Goal: Obtain resource: Obtain resource

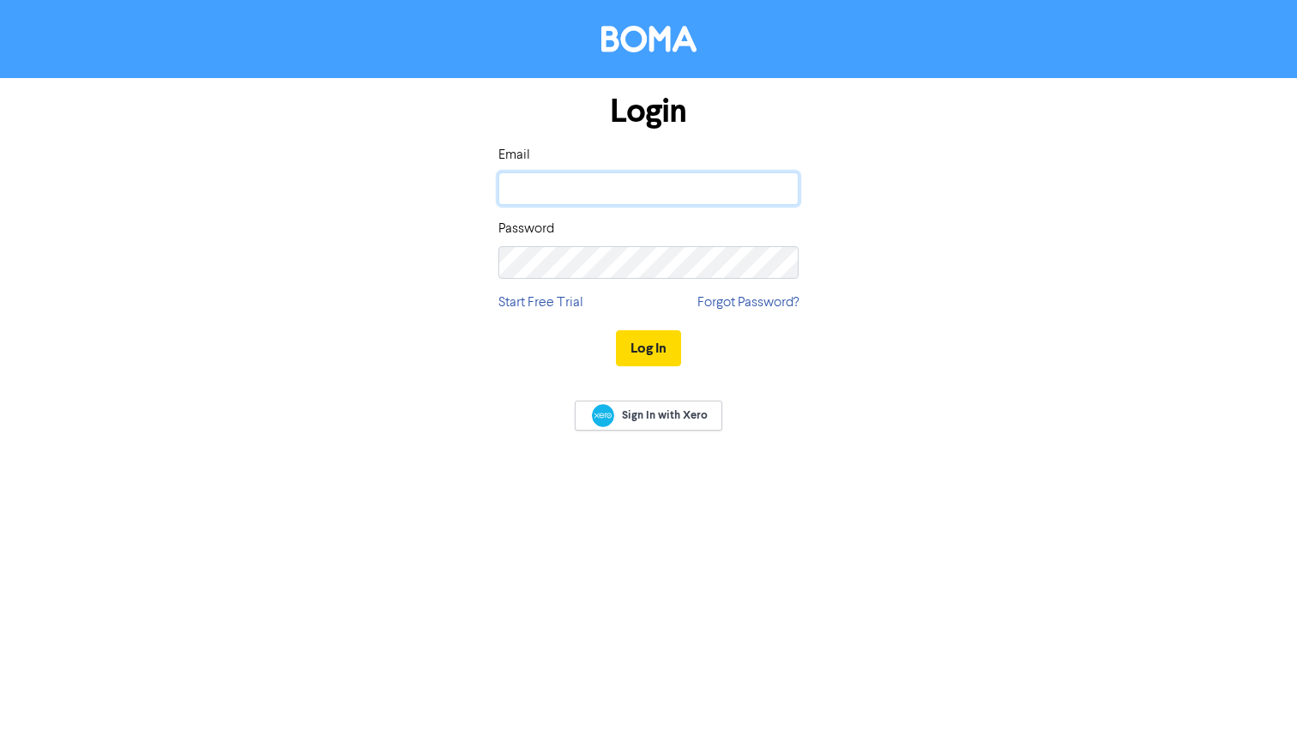
click at [634, 179] on input "email" at bounding box center [648, 188] width 300 height 33
type input "[PERSON_NAME][EMAIL_ADDRESS][DOMAIN_NAME]"
click at [648, 347] on button "Log In" at bounding box center [648, 348] width 65 height 36
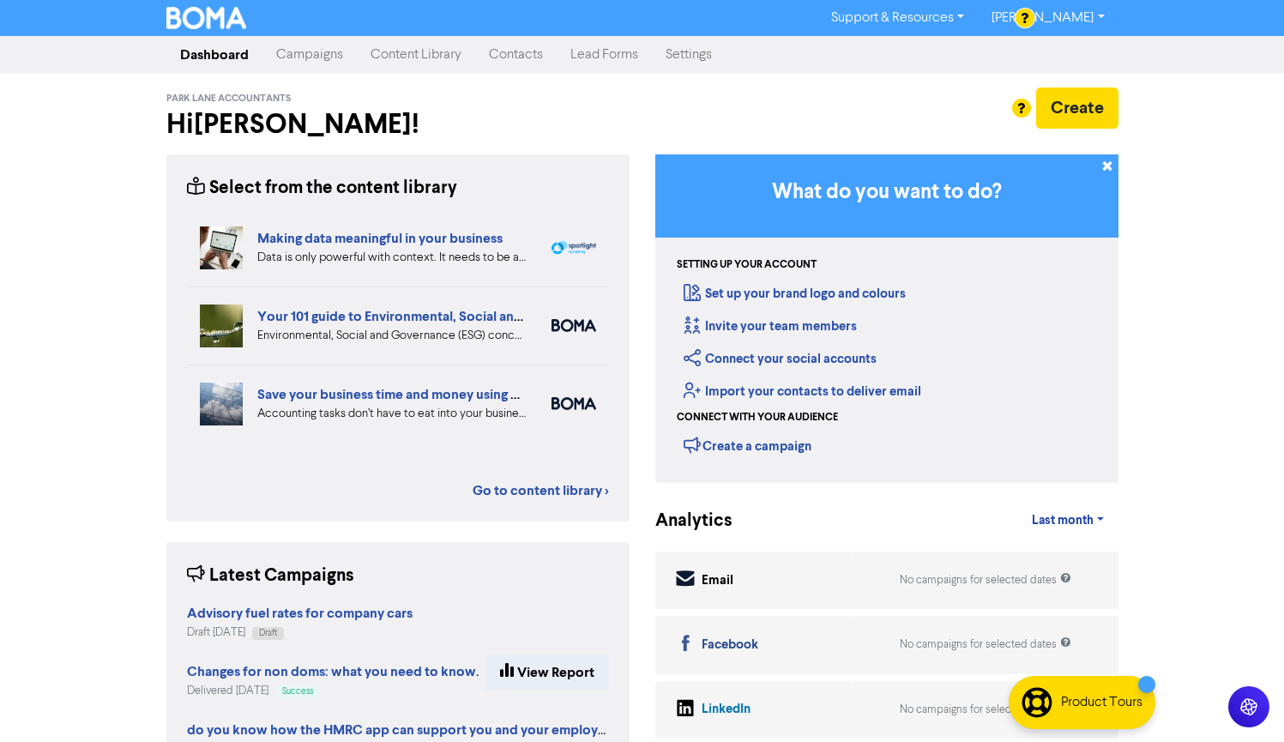
scroll to position [3, 0]
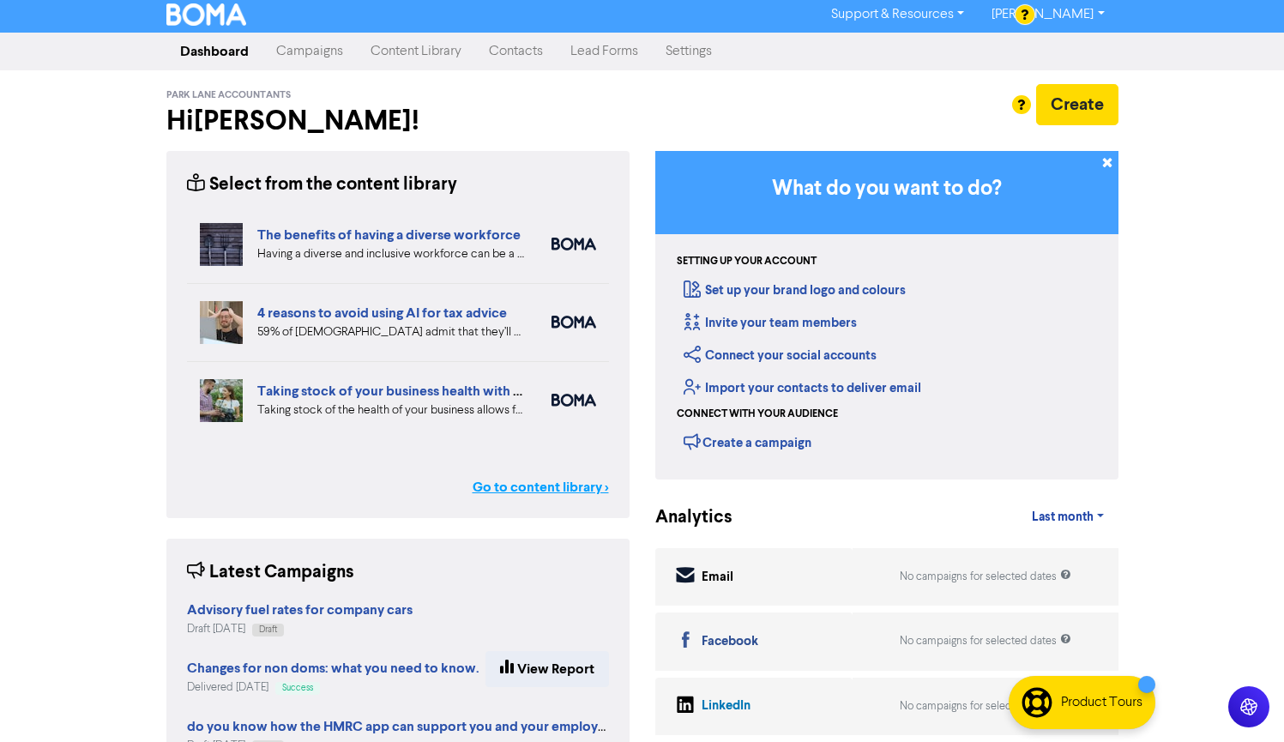
click at [511, 481] on link "Go to content library >" at bounding box center [541, 487] width 136 height 21
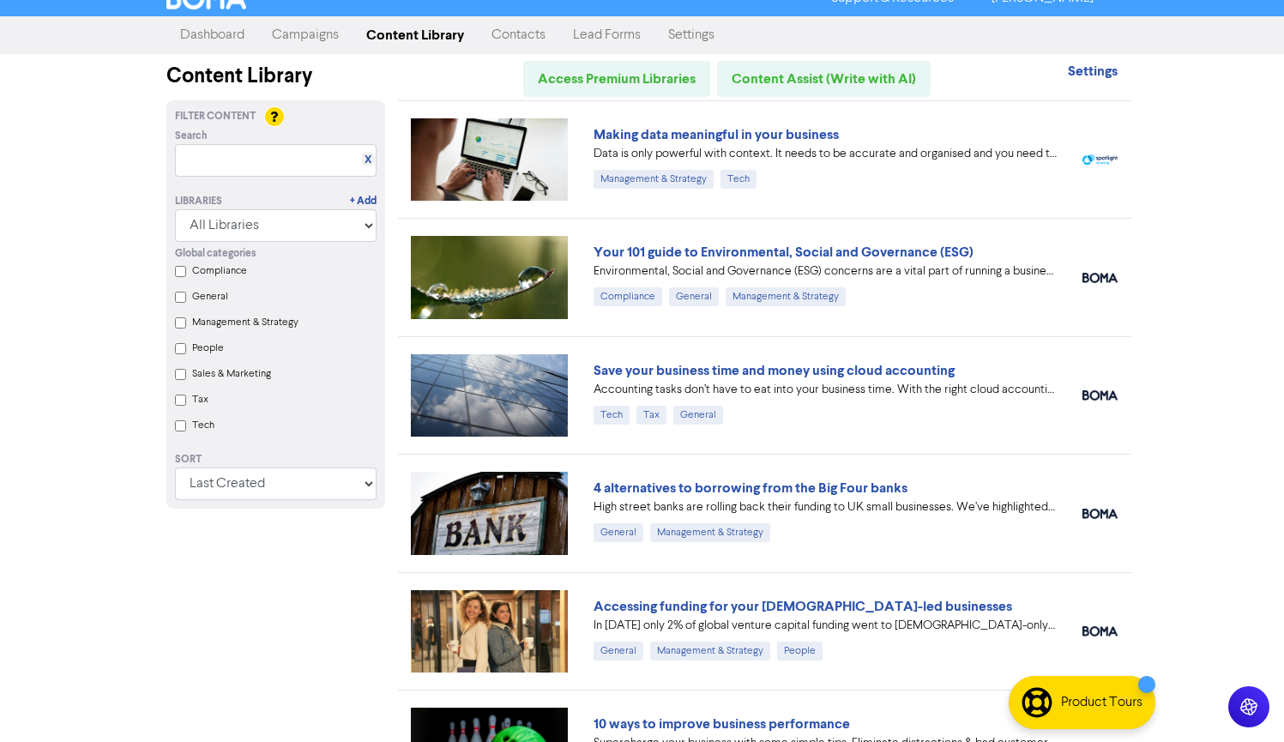
scroll to position [23, 0]
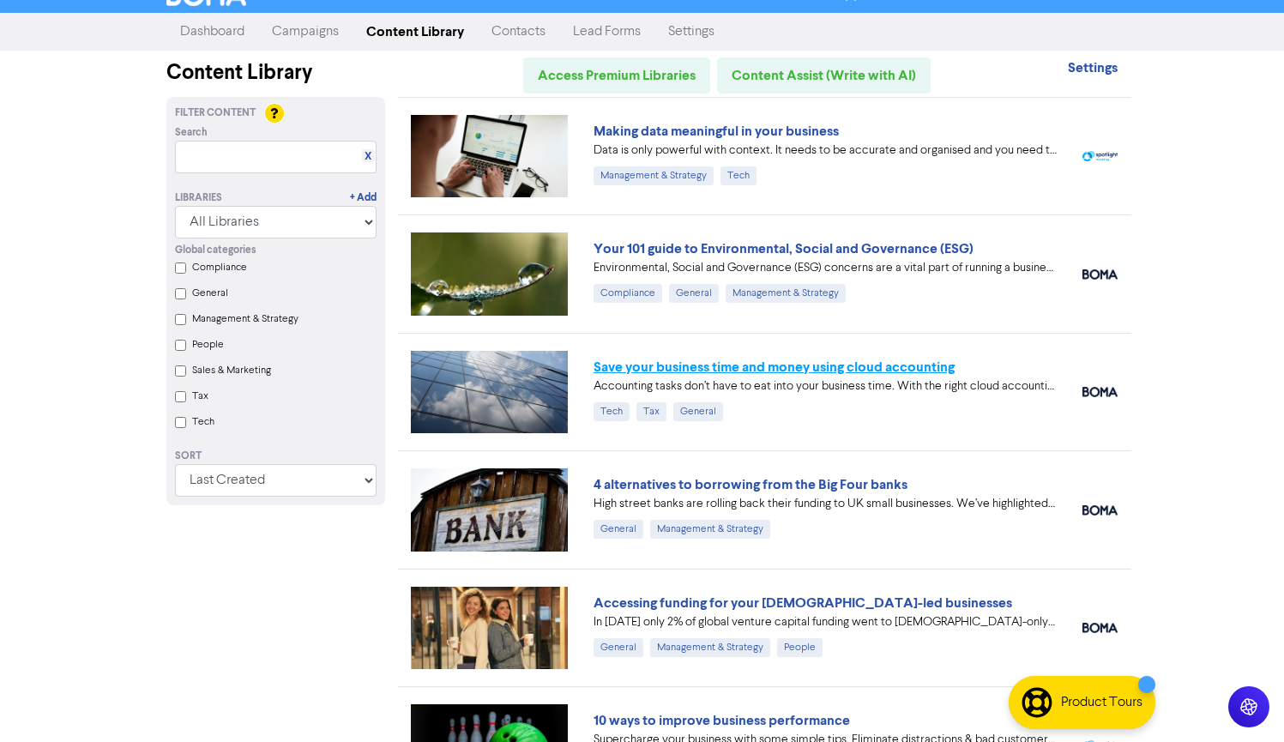
click at [764, 370] on link "Save your business time and money using cloud accounting" at bounding box center [774, 367] width 361 height 17
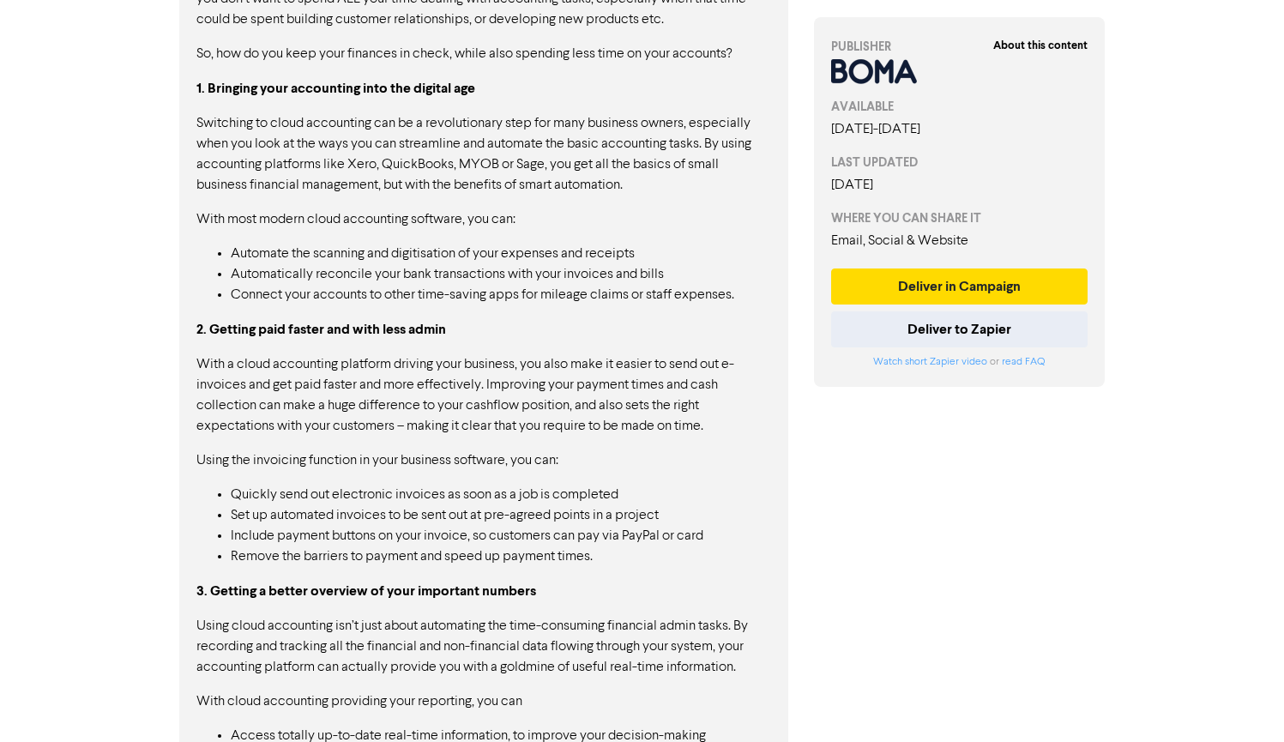
scroll to position [878, 0]
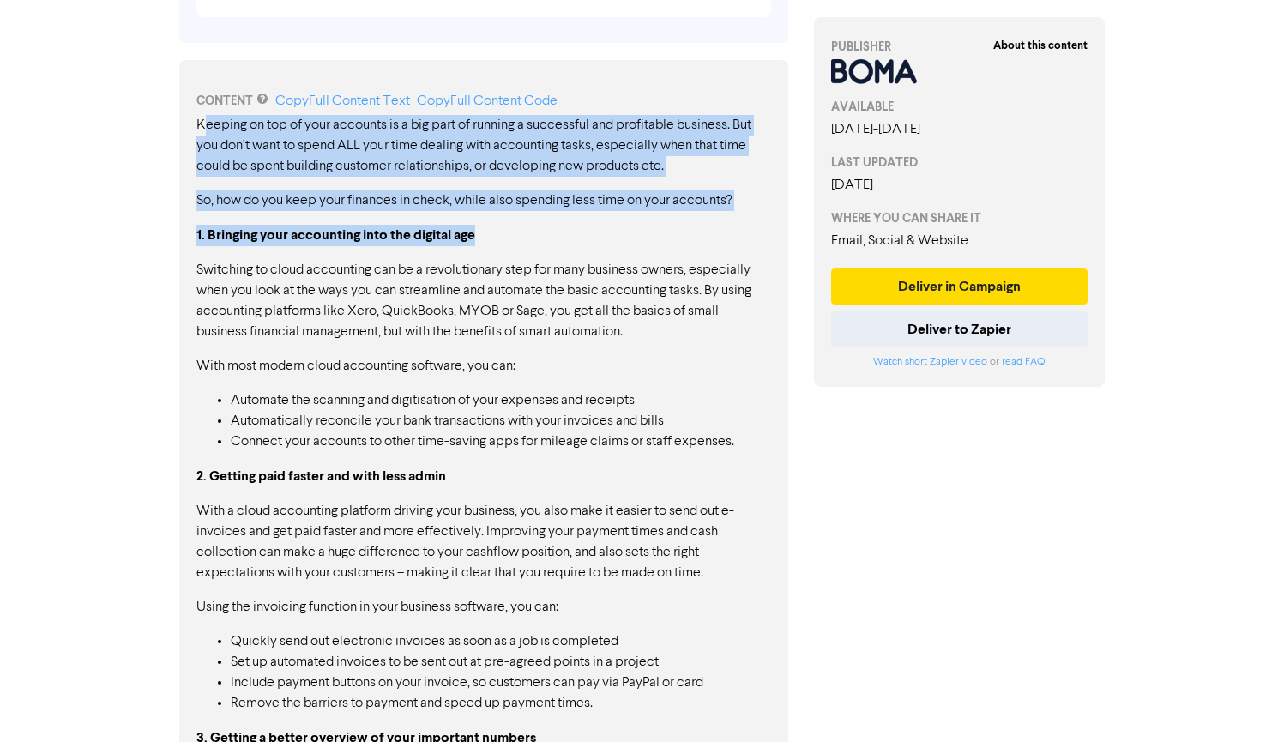
drag, startPoint x: 201, startPoint y: 126, endPoint x: 301, endPoint y: 212, distance: 132.1
click at [377, 245] on div "Keeping on top of your accounts is a big part of running a successful and profi…" at bounding box center [483, 649] width 575 height 1069
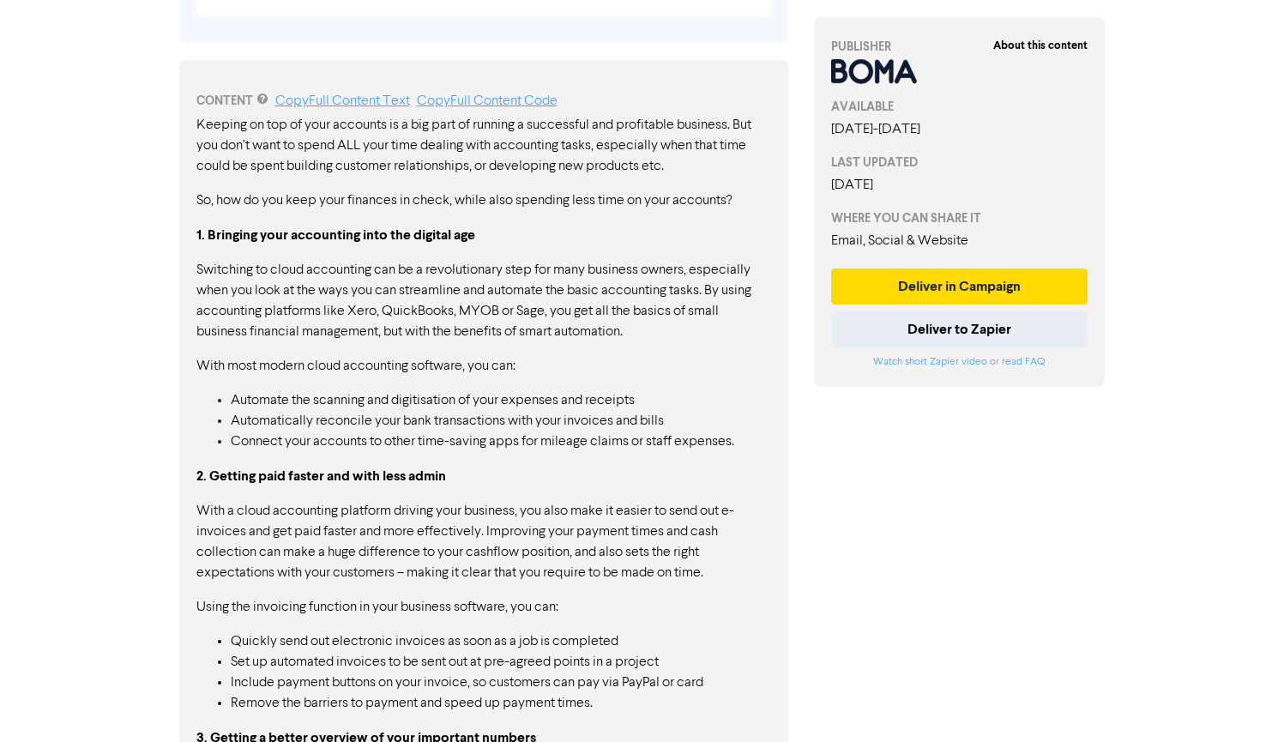
click at [196, 124] on p "Keeping on top of your accounts is a big part of running a successful and profi…" at bounding box center [483, 146] width 575 height 62
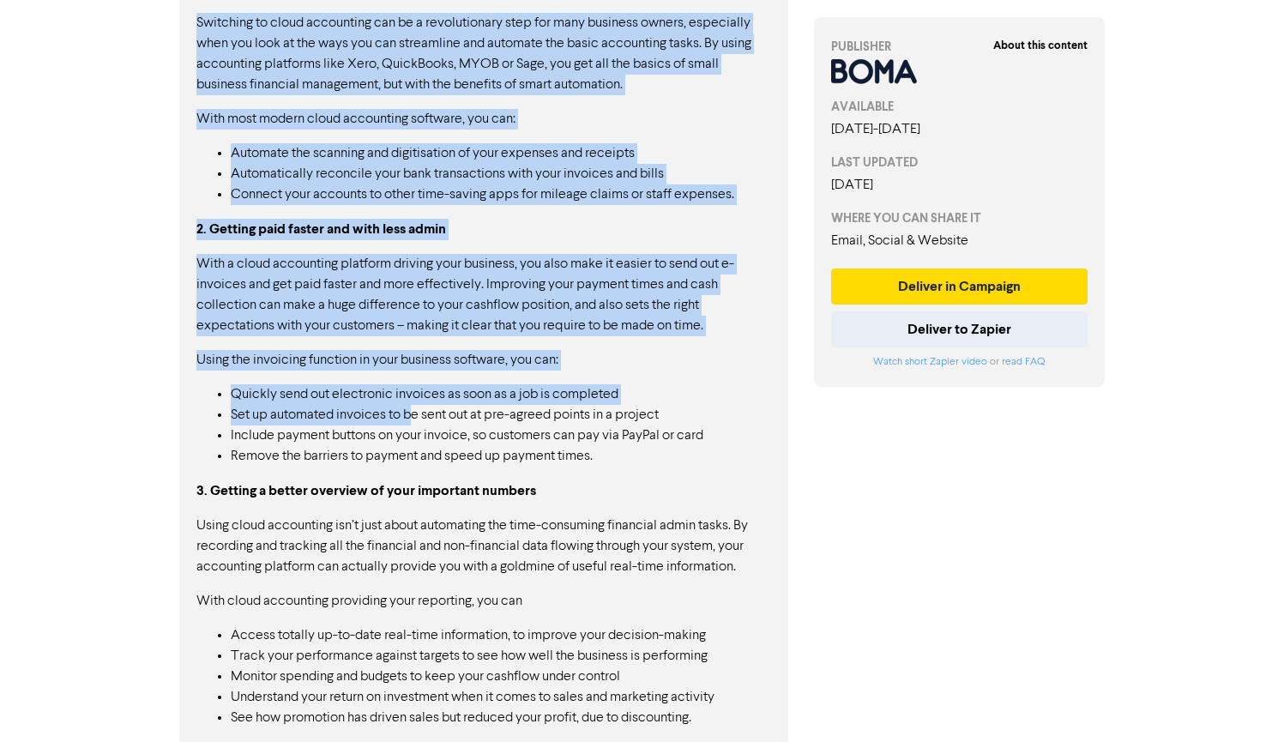
scroll to position [1350, 0]
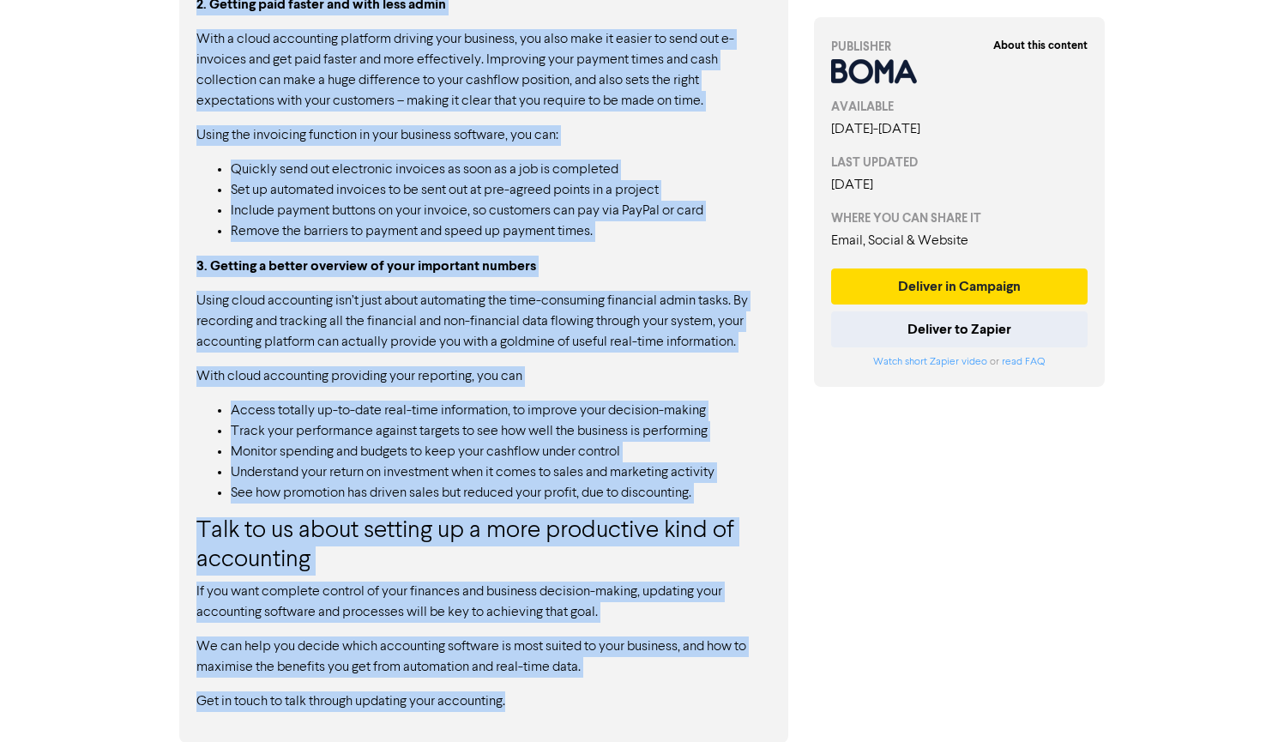
drag, startPoint x: 199, startPoint y: 124, endPoint x: 542, endPoint y: 704, distance: 673.2
click at [542, 704] on div "Keeping on top of your accounts is a big part of running a successful and profi…" at bounding box center [483, 177] width 575 height 1069
copy div "Loremip do sit am cons adipisci el s doe temp in utlabor e doloremagn ali enima…"
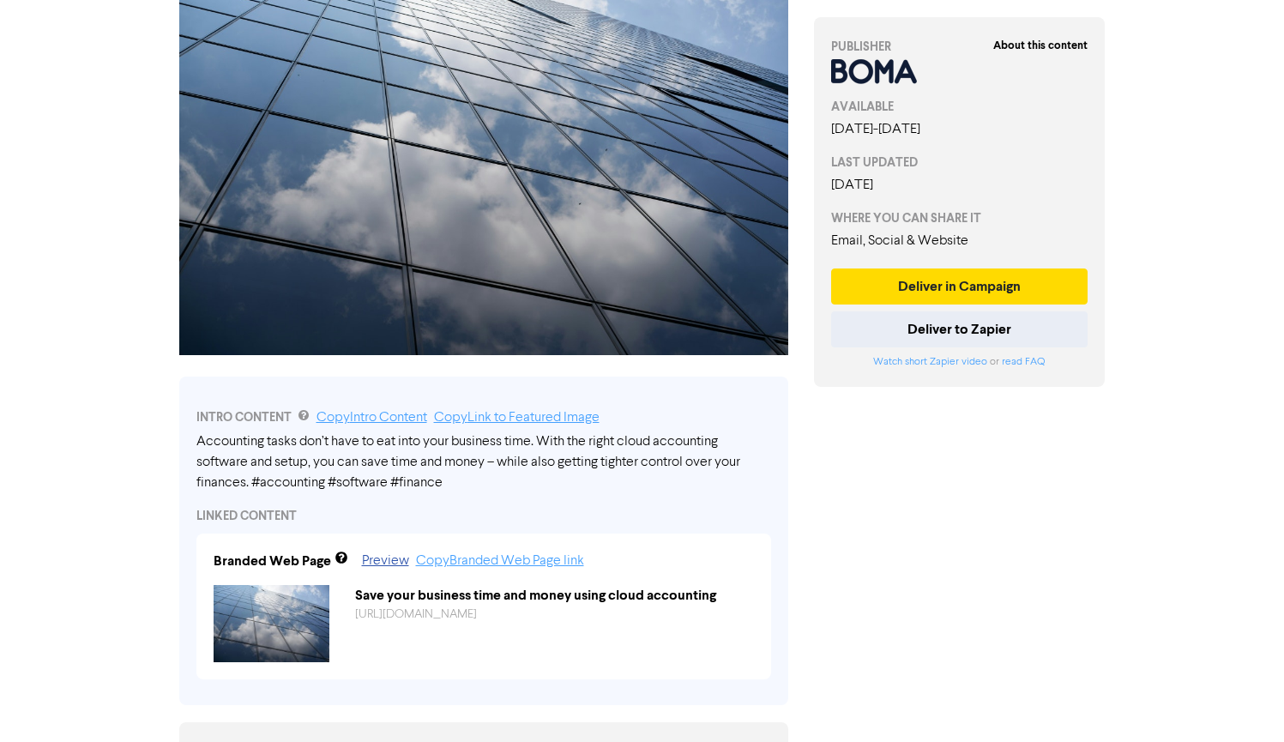
scroll to position [276, 0]
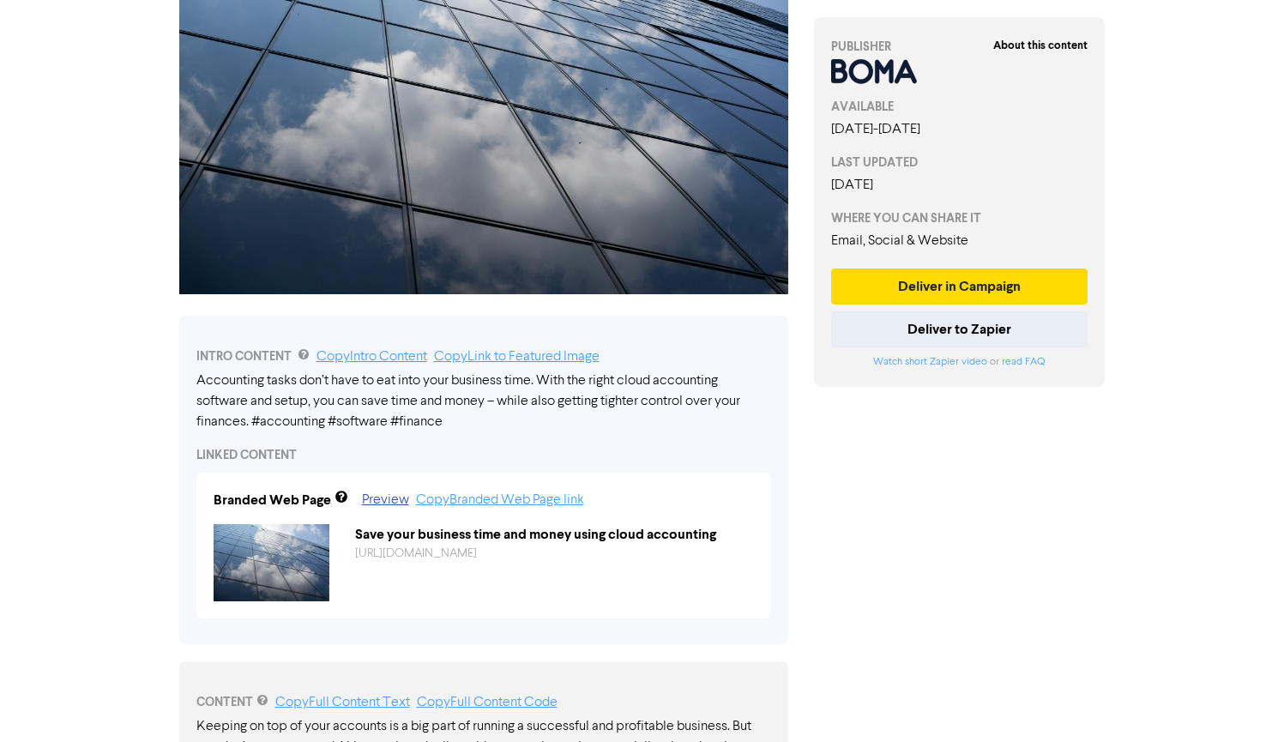
drag, startPoint x: 201, startPoint y: 379, endPoint x: 471, endPoint y: 387, distance: 270.4
click at [470, 387] on div "Accounting tasks don’t have to eat into your business time. With the right clou…" at bounding box center [483, 402] width 575 height 62
drag, startPoint x: 250, startPoint y: 425, endPoint x: 212, endPoint y: 402, distance: 44.3
click at [213, 402] on div "Accounting tasks don’t have to eat into your business time. With the right clou…" at bounding box center [483, 402] width 575 height 62
drag, startPoint x: 201, startPoint y: 382, endPoint x: 247, endPoint y: 417, distance: 58.2
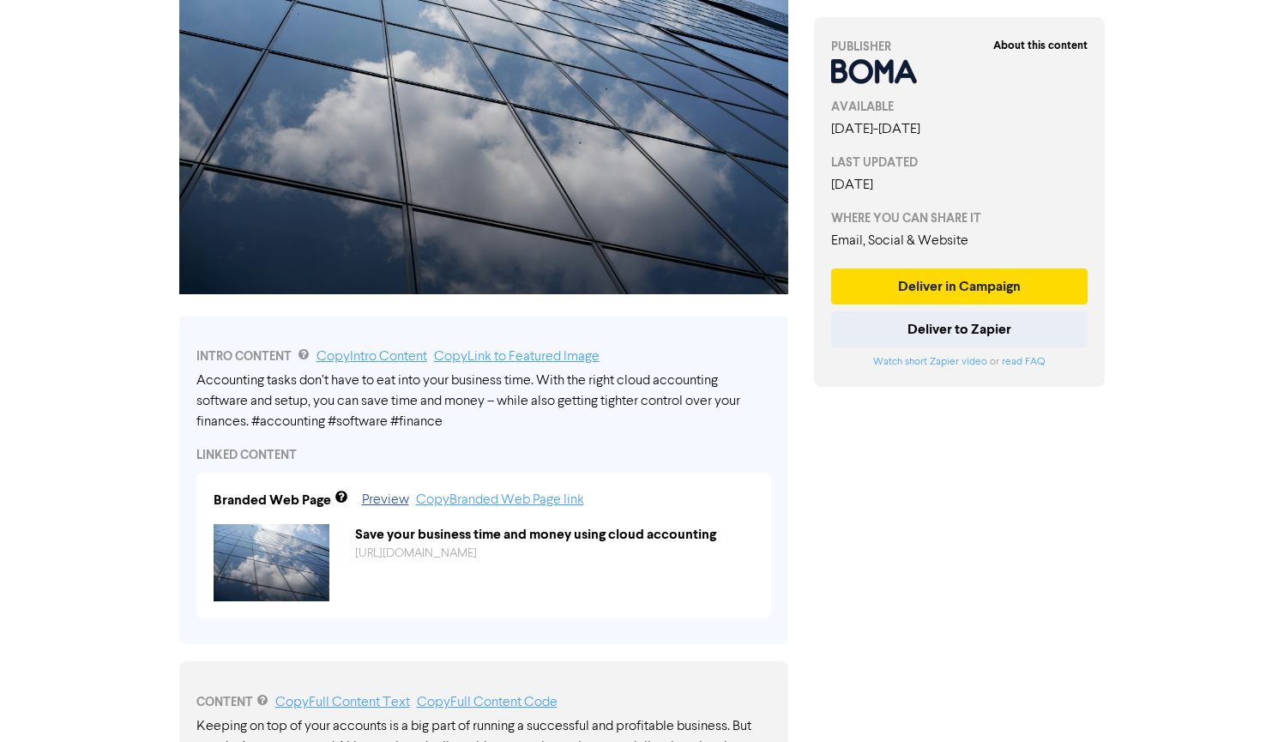
click at [247, 417] on div "Accounting tasks don’t have to eat into your business time. With the right clou…" at bounding box center [483, 402] width 575 height 62
click at [254, 404] on div "Accounting tasks don’t have to eat into your business time. With the right clou…" at bounding box center [483, 402] width 575 height 62
click at [388, 352] on link "Copy Intro Content" at bounding box center [372, 357] width 111 height 14
